Goal: Task Accomplishment & Management: Manage account settings

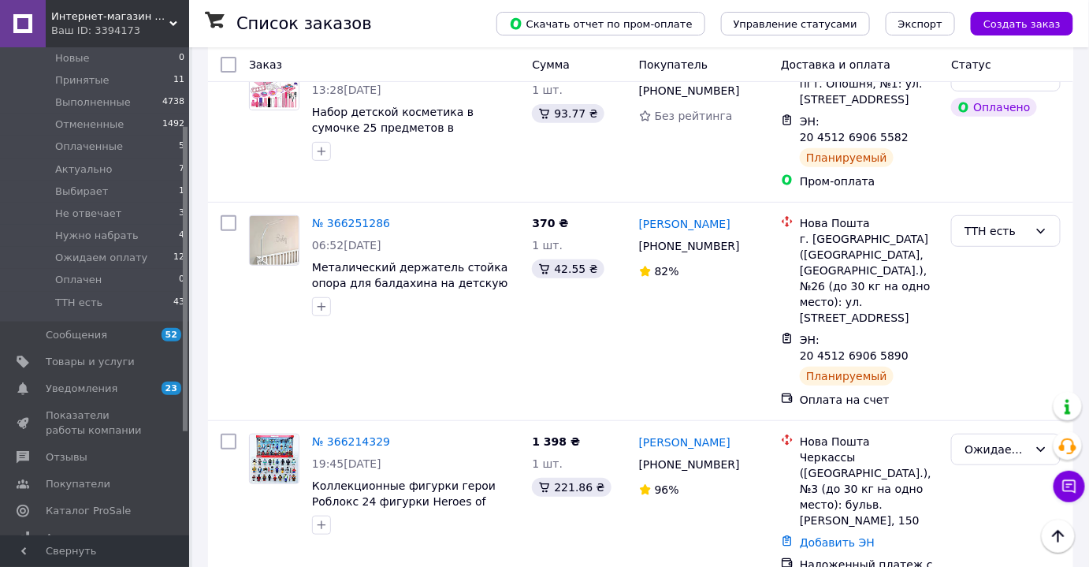
scroll to position [214, 0]
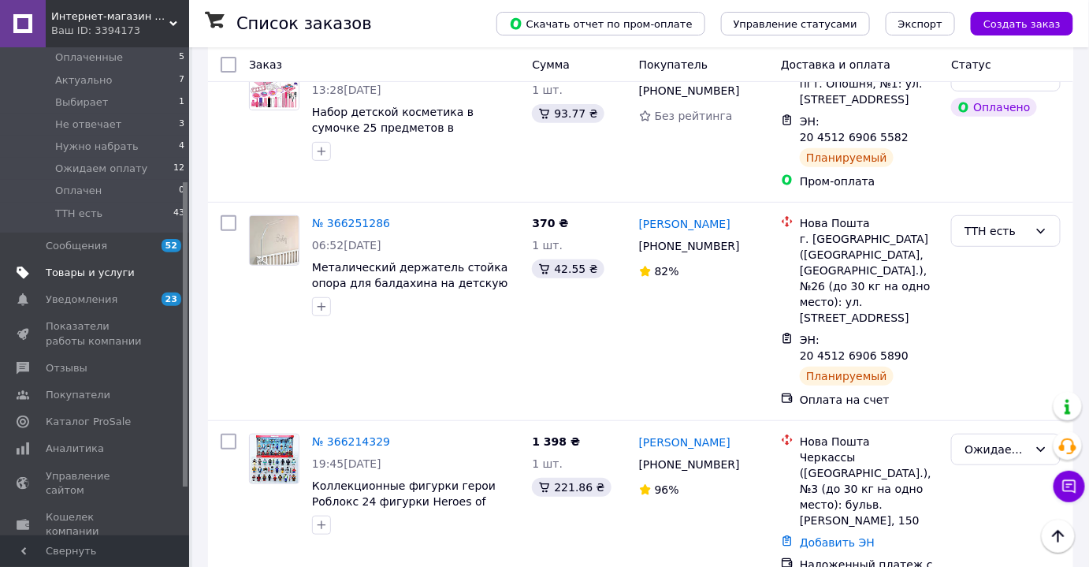
click at [82, 281] on link "Товары и услуги" at bounding box center [97, 272] width 194 height 27
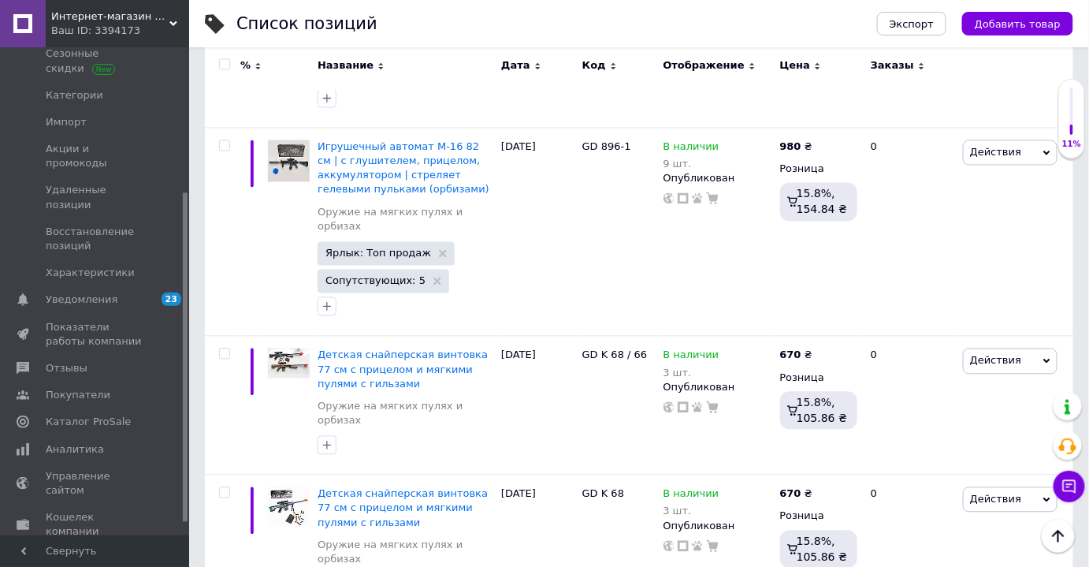
scroll to position [3023, 0]
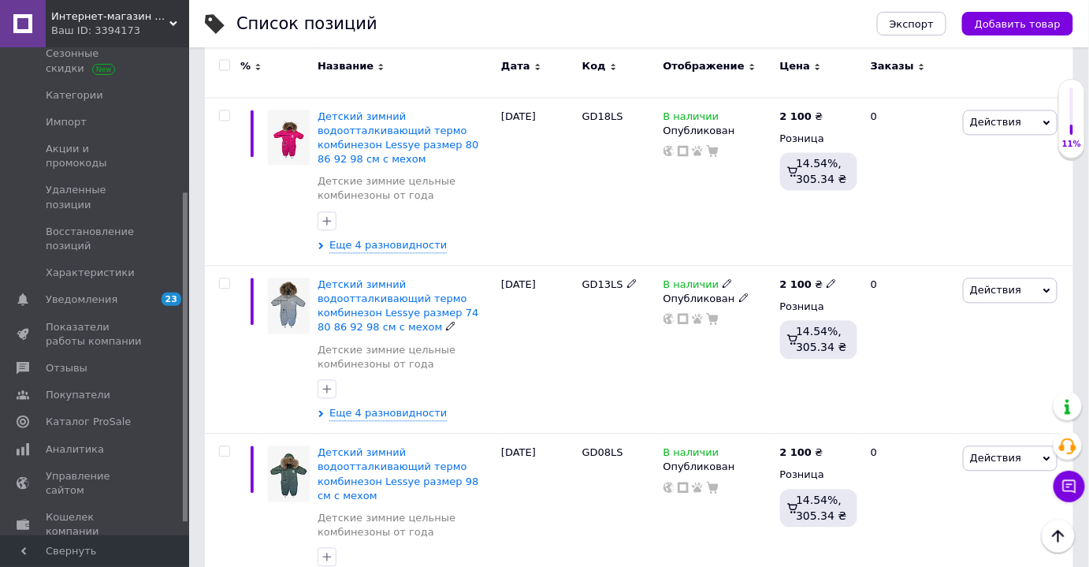
scroll to position [3000, 0]
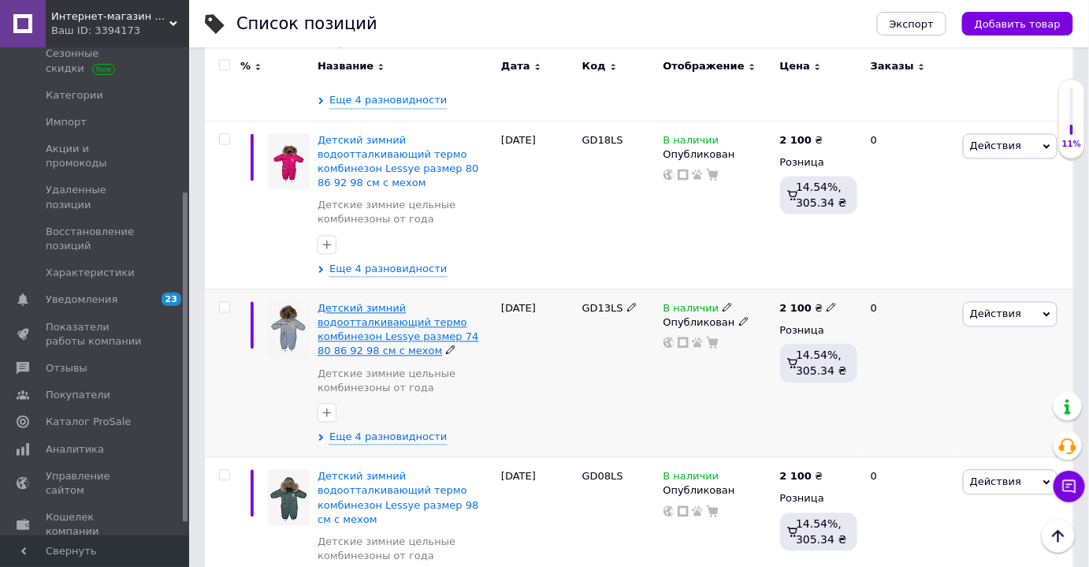
click at [367, 302] on span "Детский зимний водоотталкивающий термо комбинезон Lessye размер 74 80 86 92 98 …" at bounding box center [398, 329] width 161 height 55
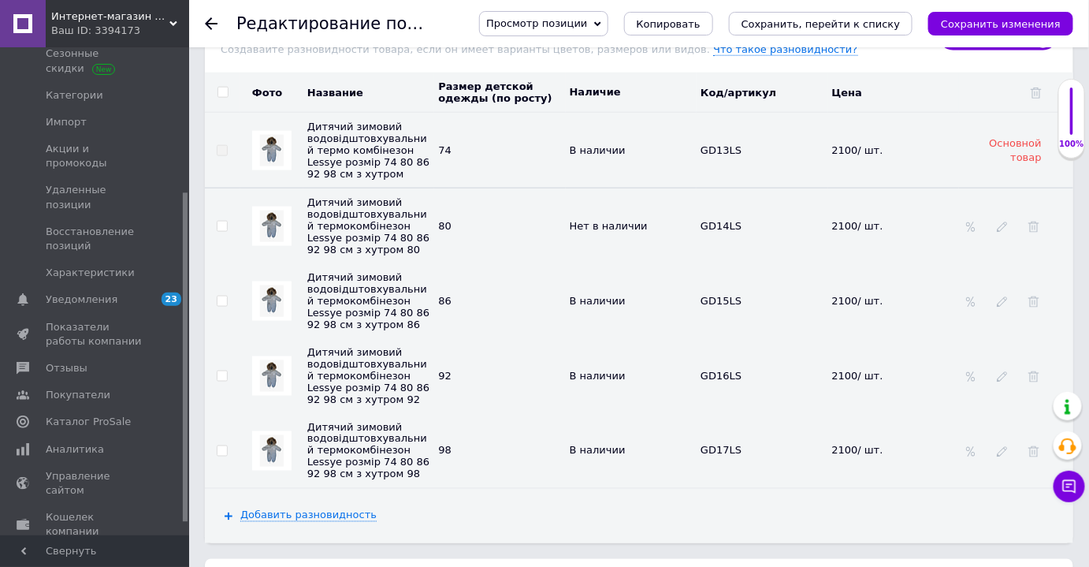
scroll to position [2579, 0]
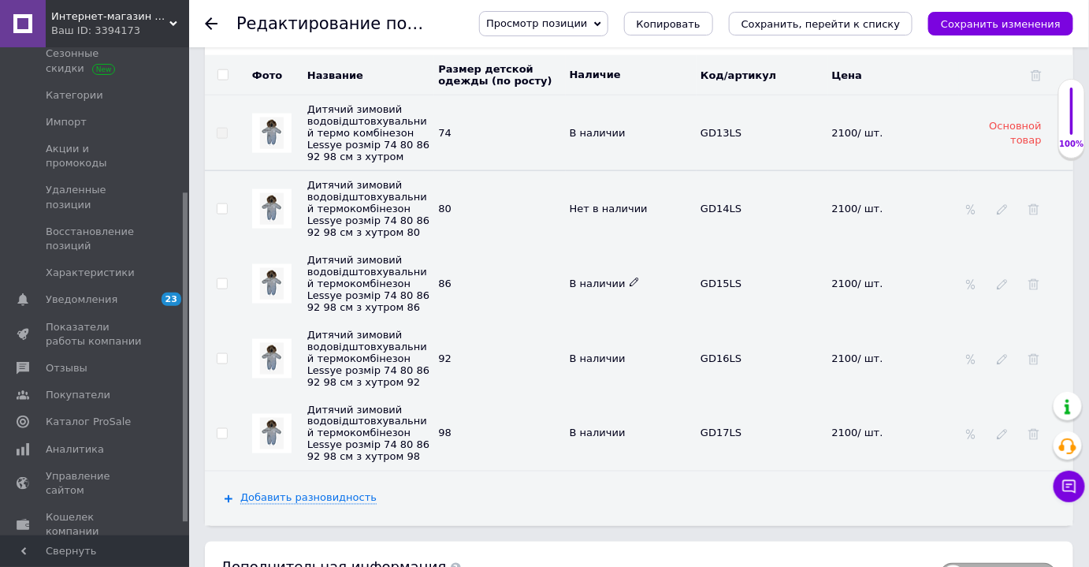
click at [619, 277] on span "В наличии" at bounding box center [605, 283] width 70 height 12
click at [603, 277] on span "В наличии" at bounding box center [605, 283] width 70 height 12
click at [637, 277] on div "В наличии" at bounding box center [631, 284] width 123 height 14
click at [630, 277] on icon at bounding box center [634, 281] width 9 height 9
click at [666, 303] on li "Нет в наличии" at bounding box center [628, 314] width 129 height 22
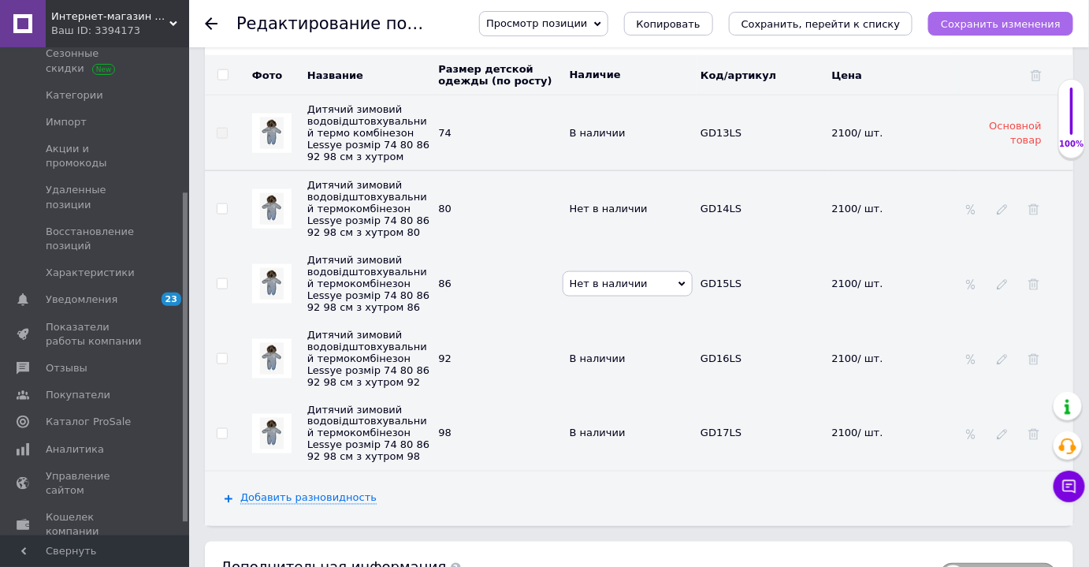
click at [983, 20] on icon "Сохранить изменения" at bounding box center [1001, 24] width 120 height 12
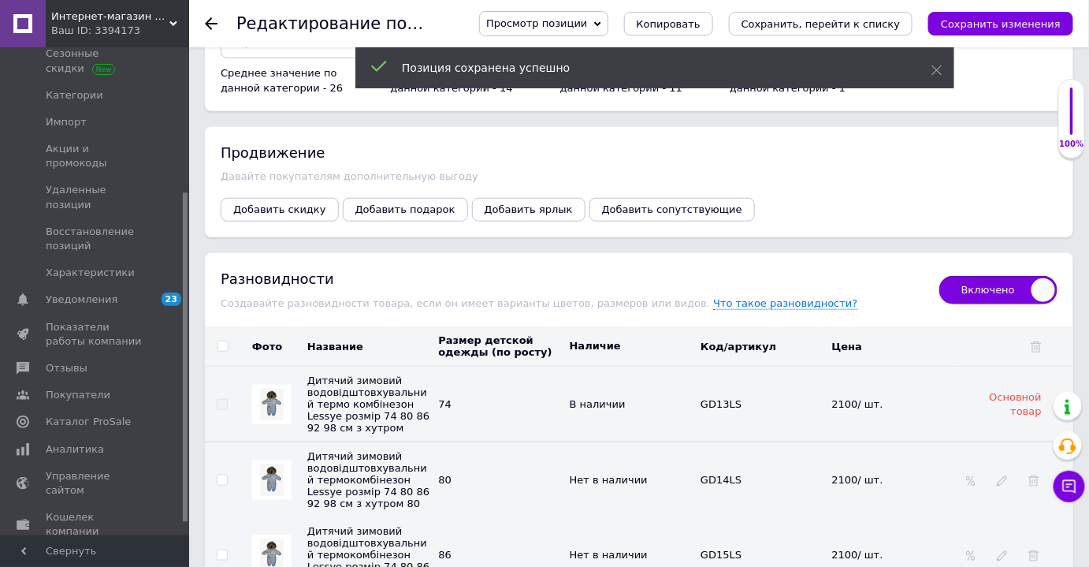
scroll to position [2222, 0]
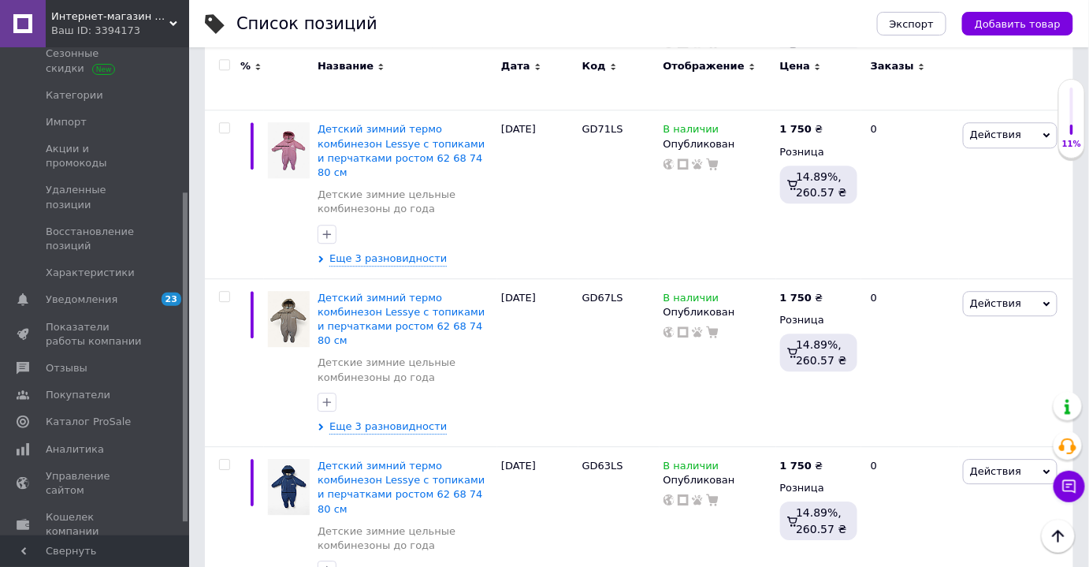
scroll to position [1290, 0]
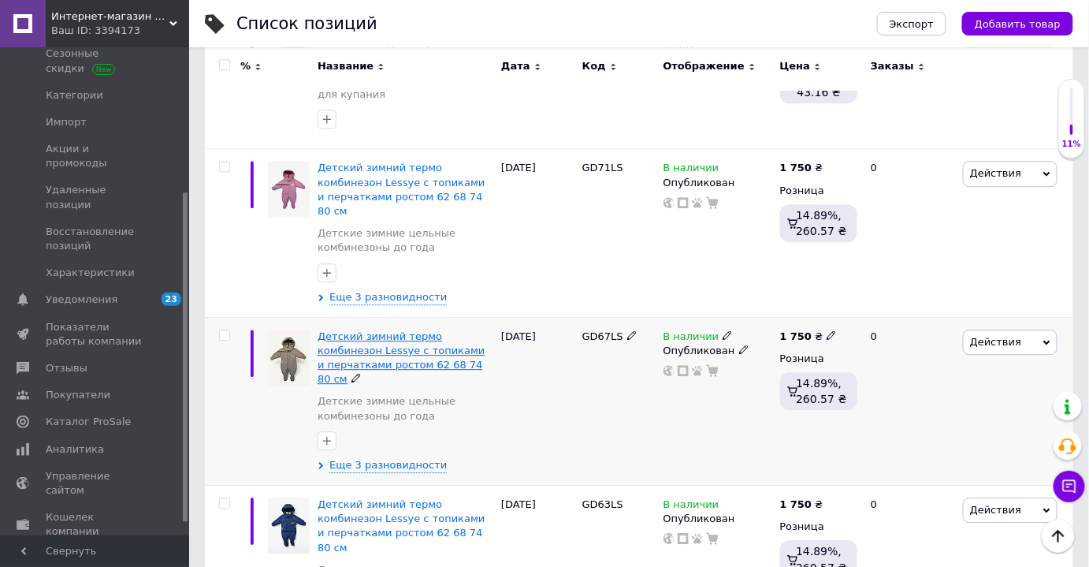
click at [359, 330] on span "Детский зимний термо комбинезон Lessye с топиками и перчатками ростом 62 68 74 …" at bounding box center [401, 357] width 167 height 55
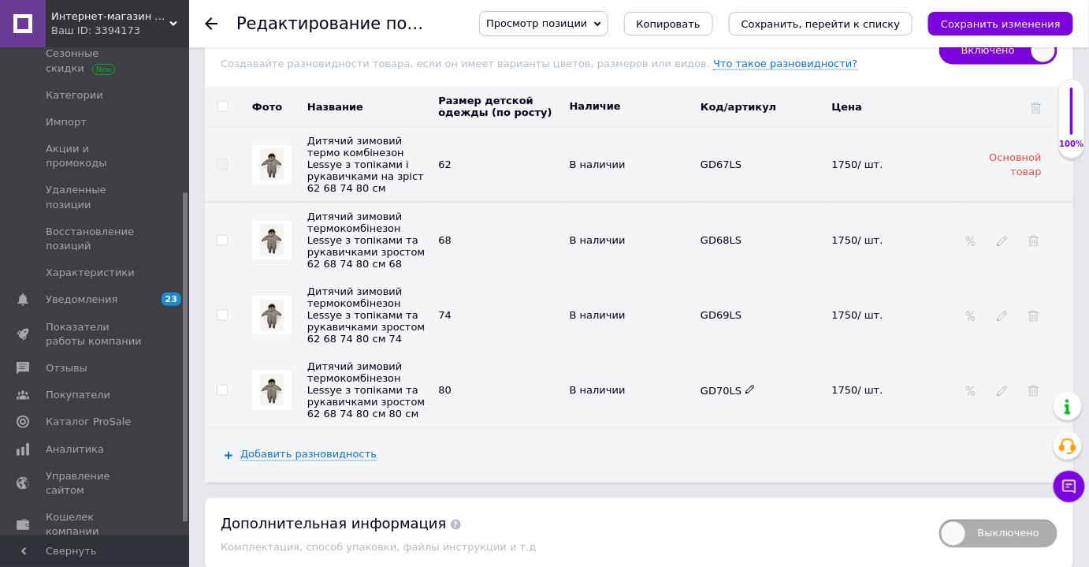
scroll to position [2596, 0]
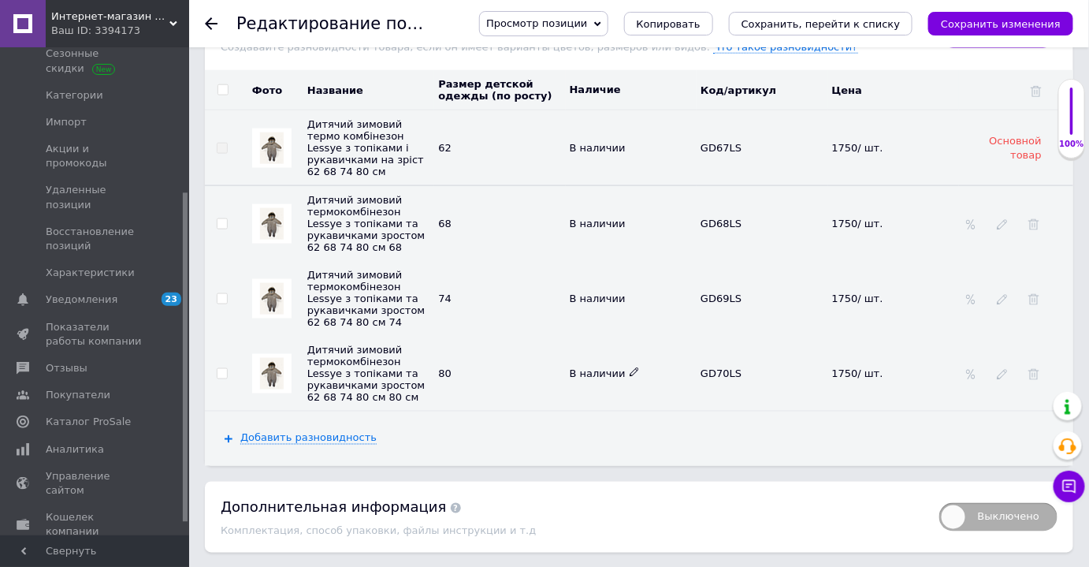
click at [630, 367] on icon at bounding box center [634, 371] width 9 height 9
click at [652, 393] on li "Нет в наличии" at bounding box center [628, 404] width 129 height 22
click at [963, 29] on icon "Сохранить изменения" at bounding box center [1001, 24] width 120 height 12
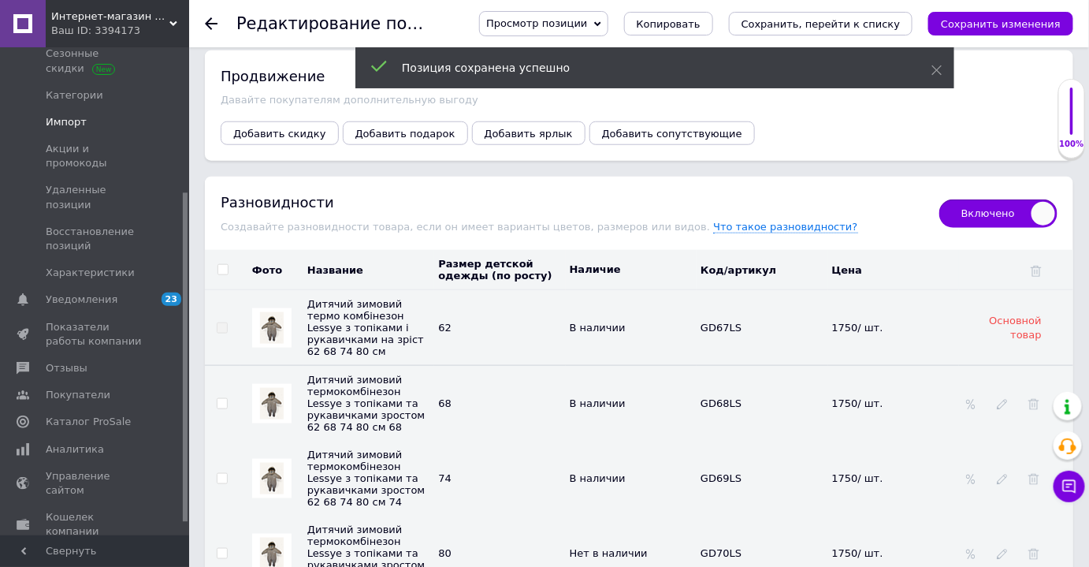
scroll to position [2381, 0]
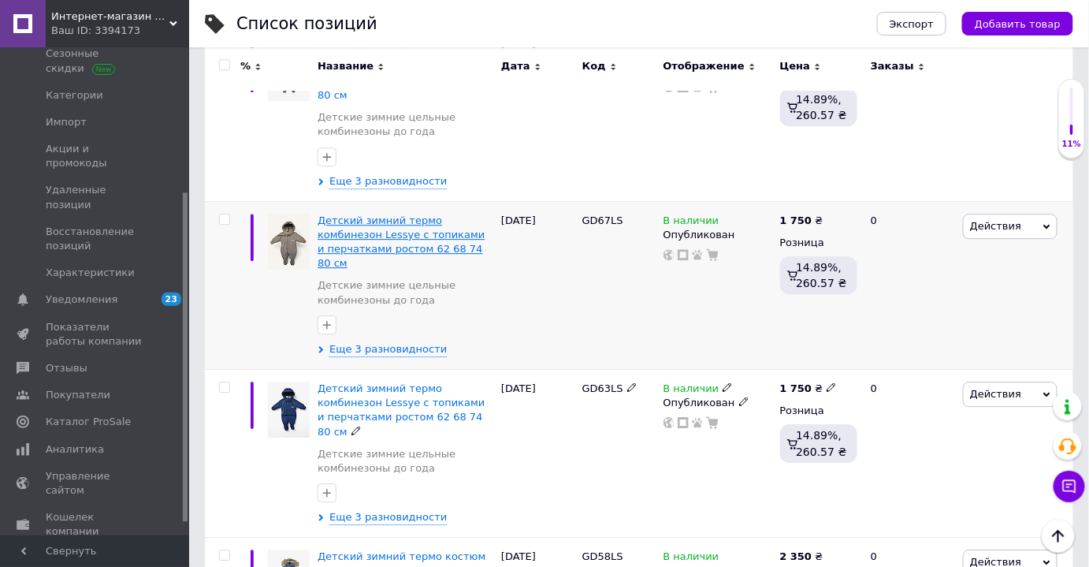
scroll to position [1290, 0]
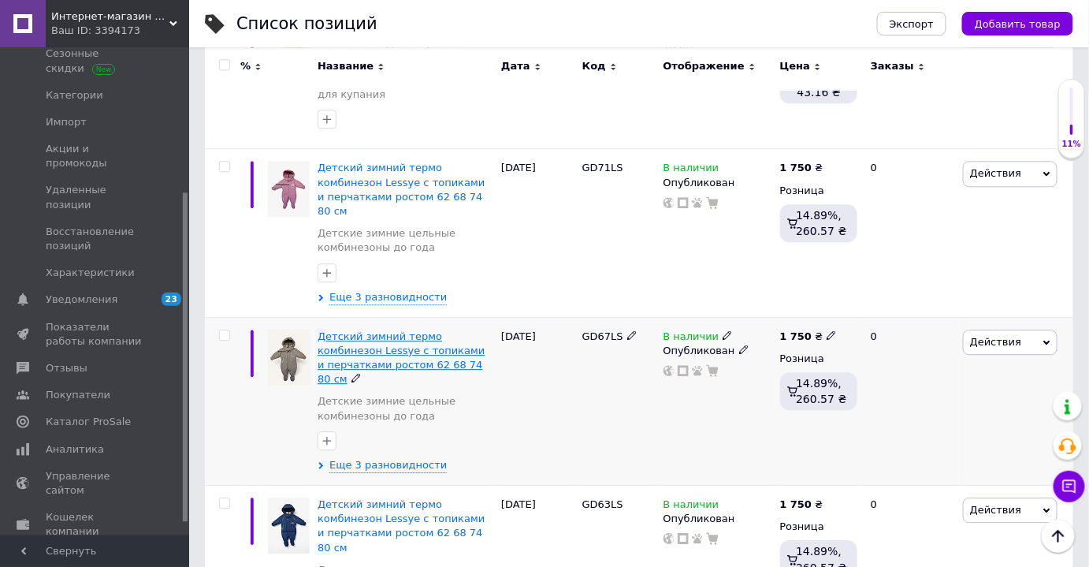
click at [365, 330] on span "Детский зимний термо комбинезон Lessye с топиками и перчатками ростом 62 68 74 …" at bounding box center [401, 357] width 167 height 55
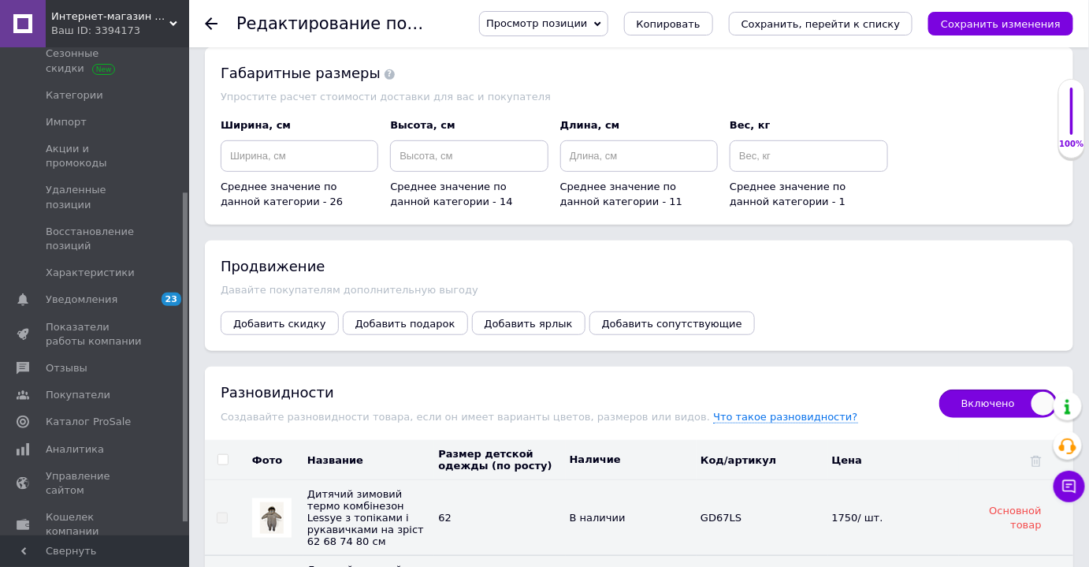
scroll to position [2508, 0]
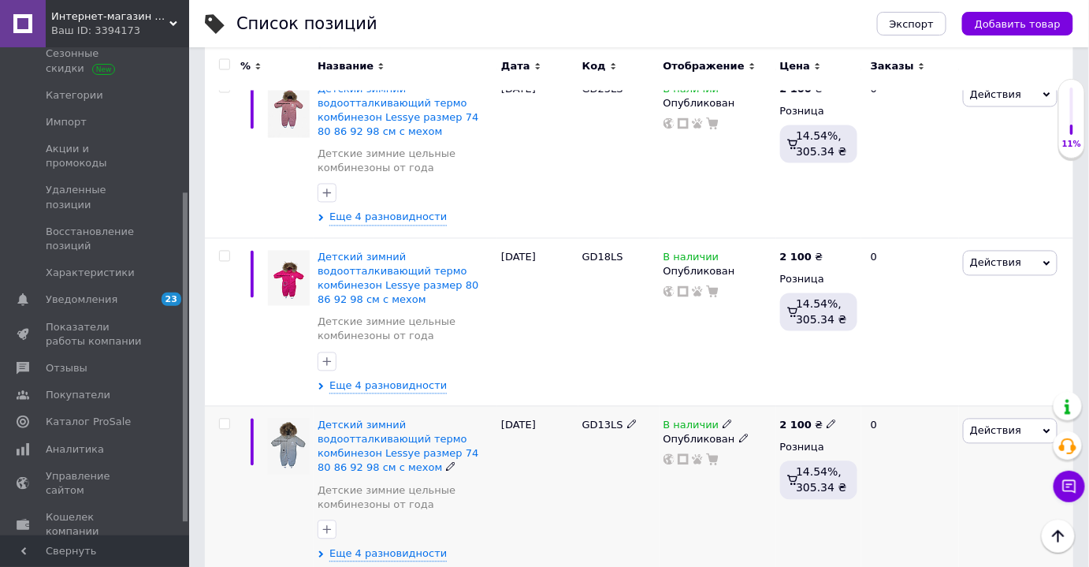
scroll to position [2866, 0]
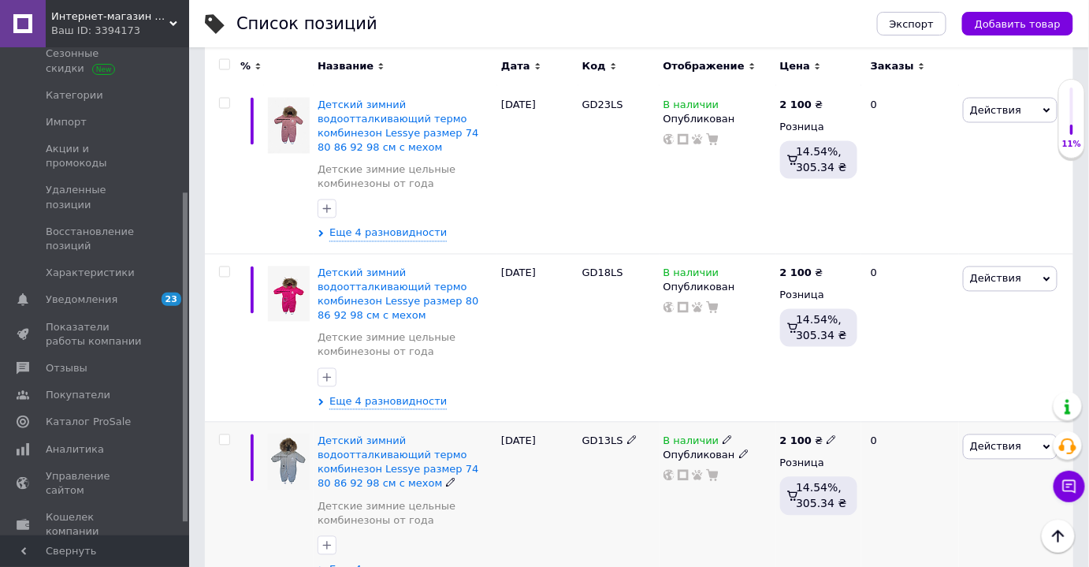
drag, startPoint x: 350, startPoint y: 308, endPoint x: 356, endPoint y: 316, distance: 10.1
click at [350, 422] on div "Детский зимний водоотталкивающий термо комбинезон Lessye размер 74 80 86 92 98 …" at bounding box center [406, 506] width 184 height 168
click at [362, 435] on span "Детский зимний водоотталкивающий термо комбинезон Lessye размер 74 80 86 92 98 …" at bounding box center [398, 462] width 161 height 55
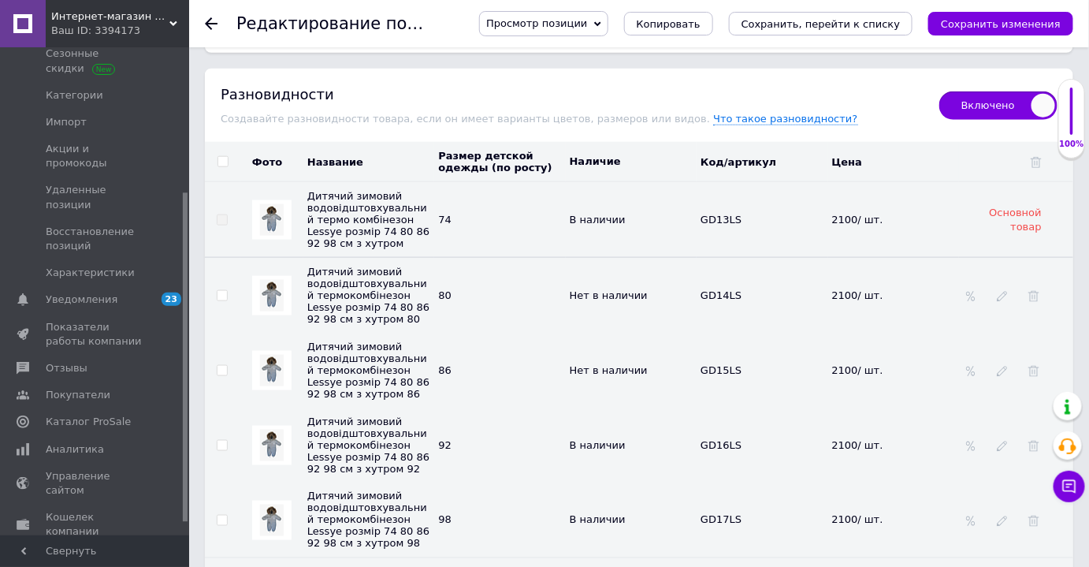
scroll to position [2523, 0]
